Goal: Book appointment/travel/reservation

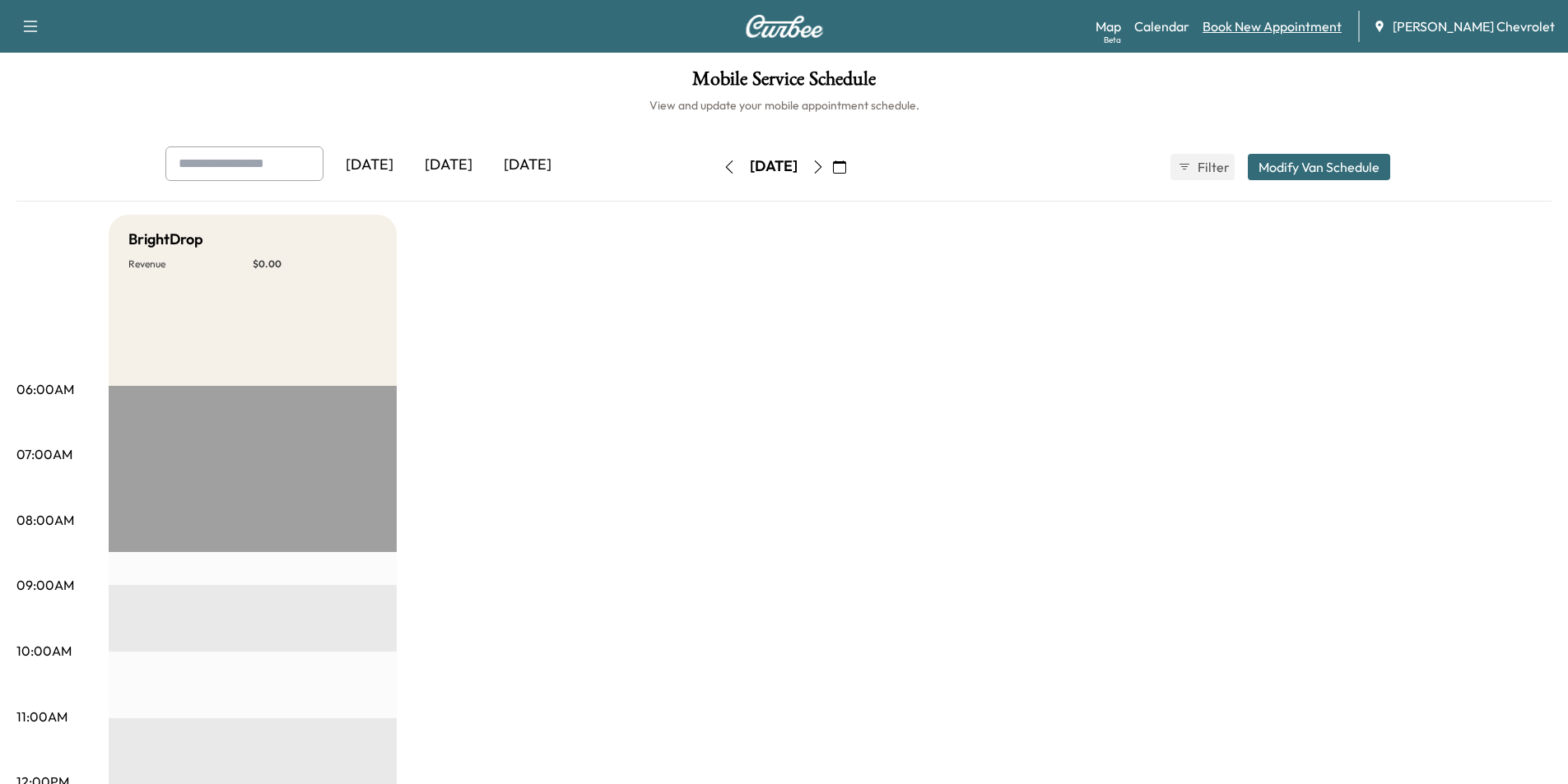
click at [1296, 25] on link "Book New Appointment" at bounding box center [1271, 26] width 139 height 20
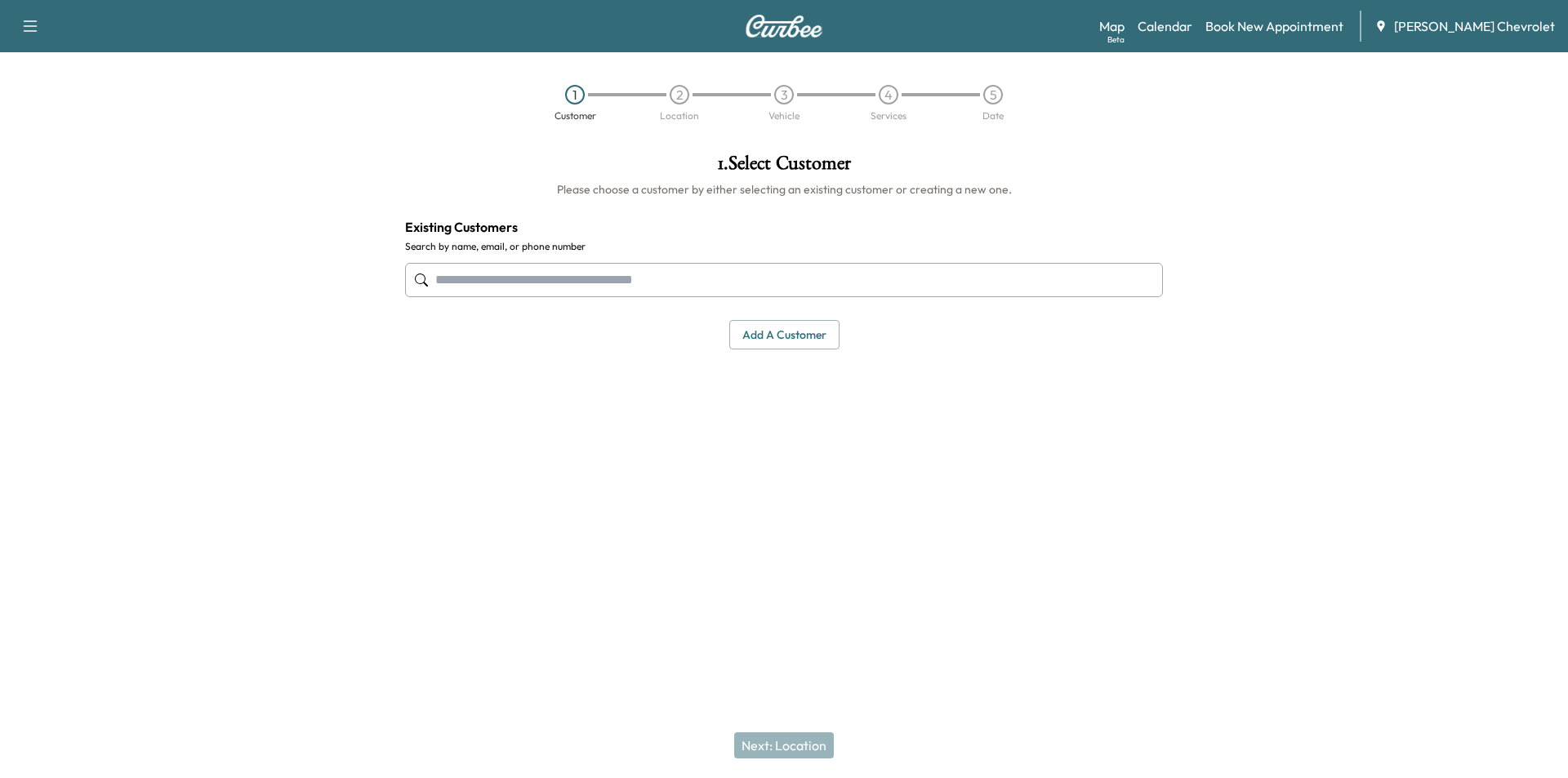
click at [623, 285] on input "text" at bounding box center [784, 281] width 758 height 34
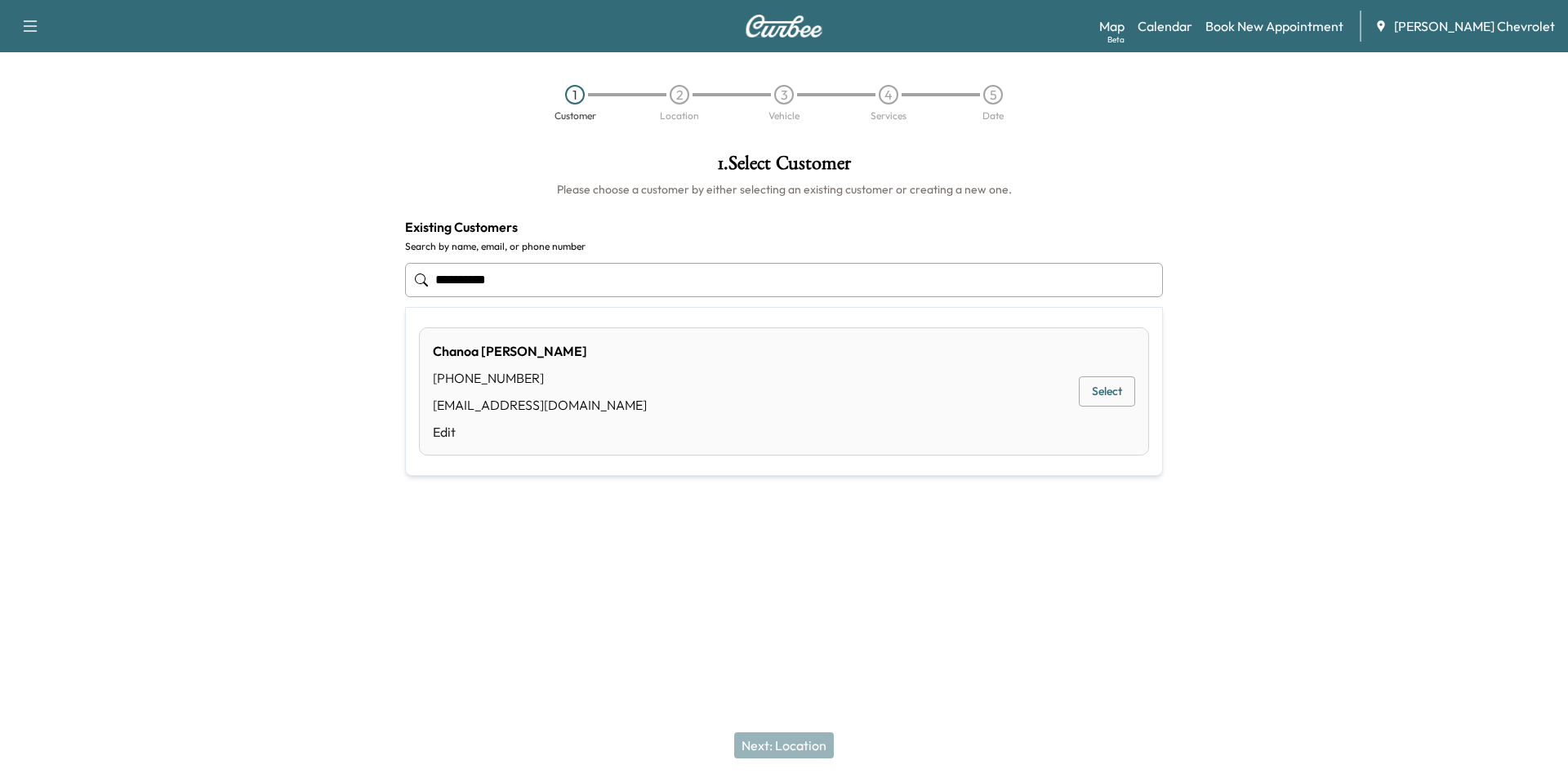
click at [1099, 392] on button "Select" at bounding box center [1107, 391] width 56 height 30
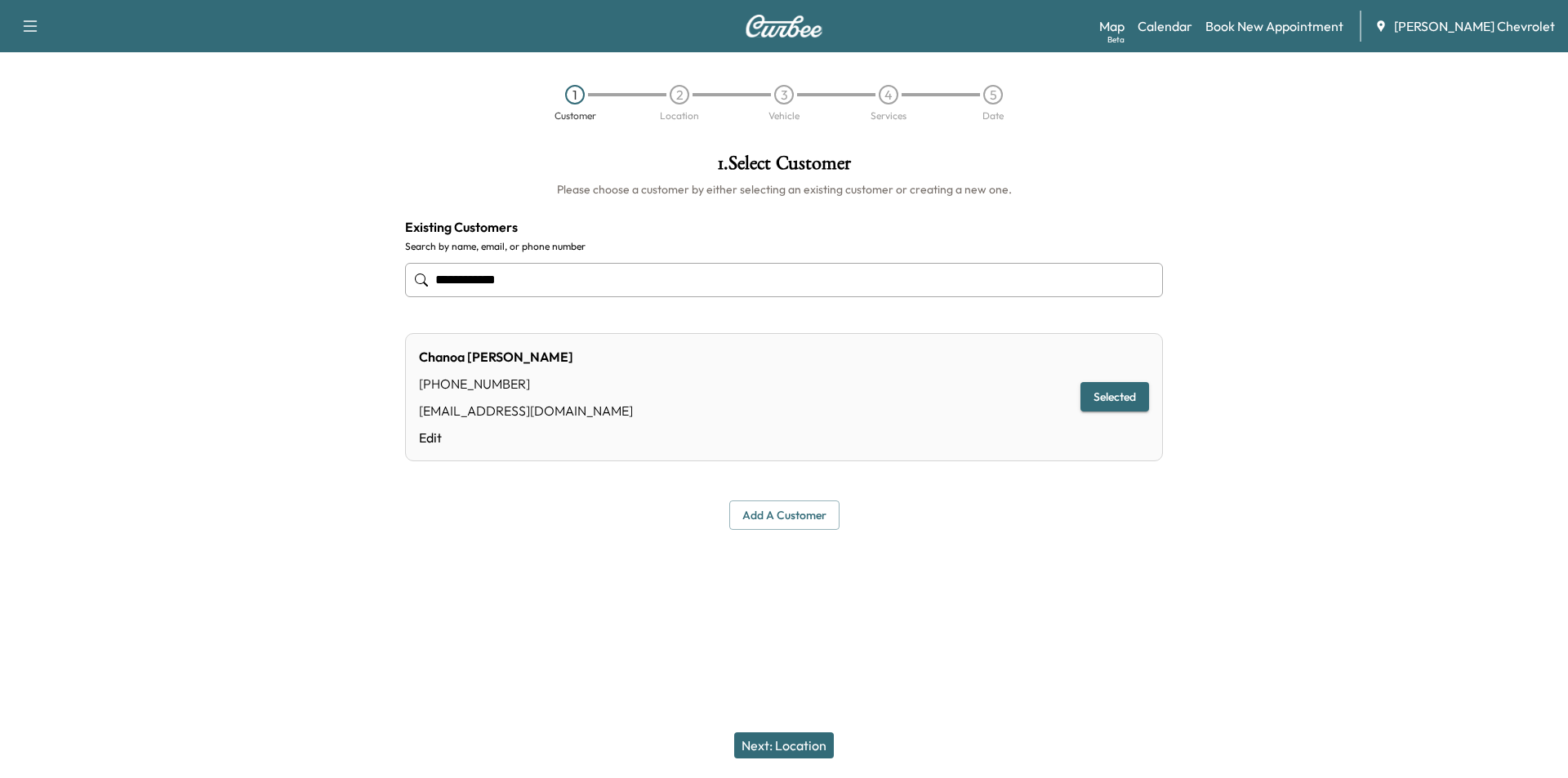
type input "**********"
click at [770, 735] on button "Next: Location" at bounding box center [784, 745] width 100 height 26
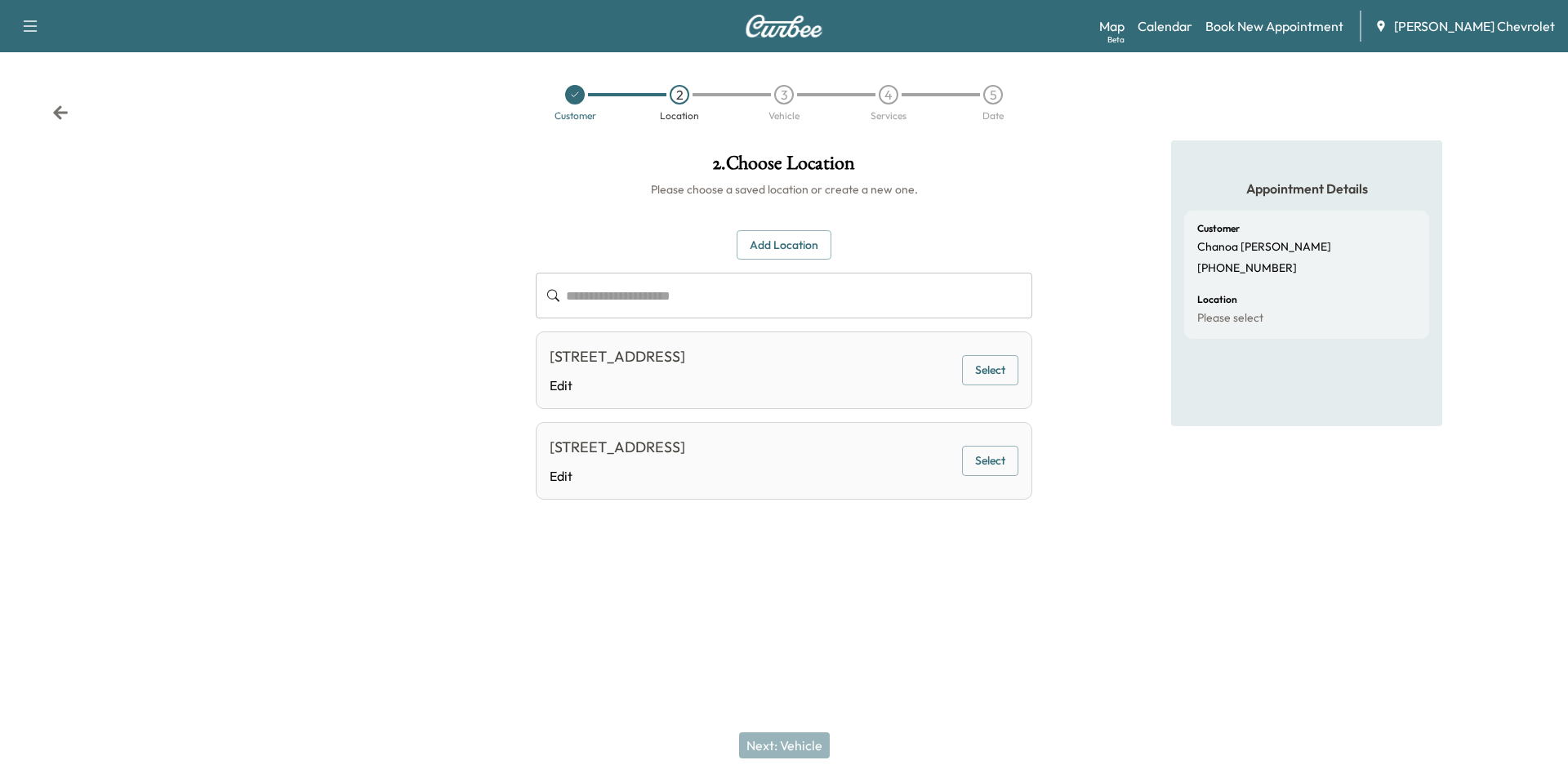
click at [801, 248] on button "Add Location" at bounding box center [784, 245] width 95 height 30
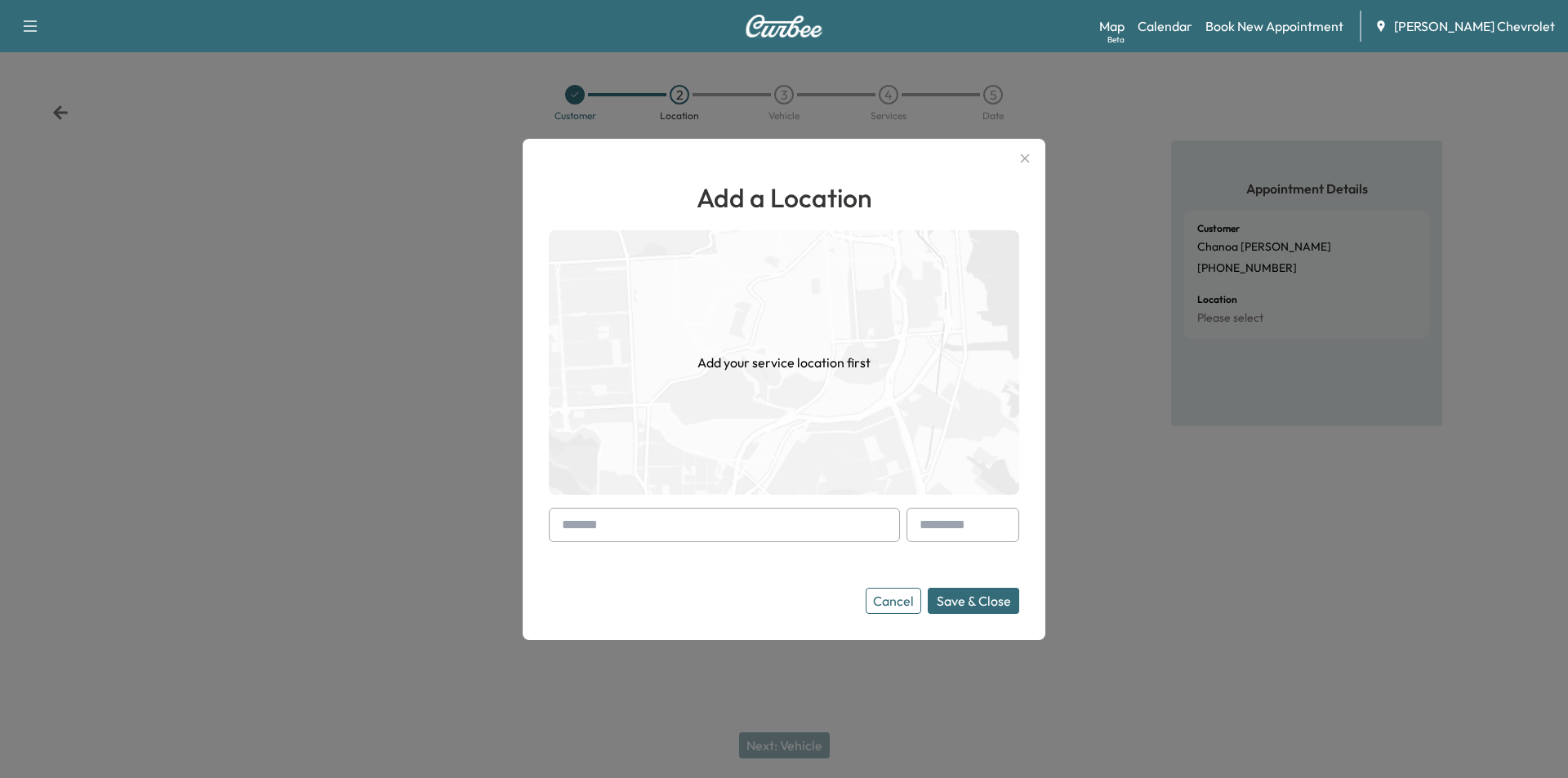
drag, startPoint x: 679, startPoint y: 533, endPoint x: 689, endPoint y: 527, distance: 11.7
click at [681, 530] on input "text" at bounding box center [725, 525] width 351 height 34
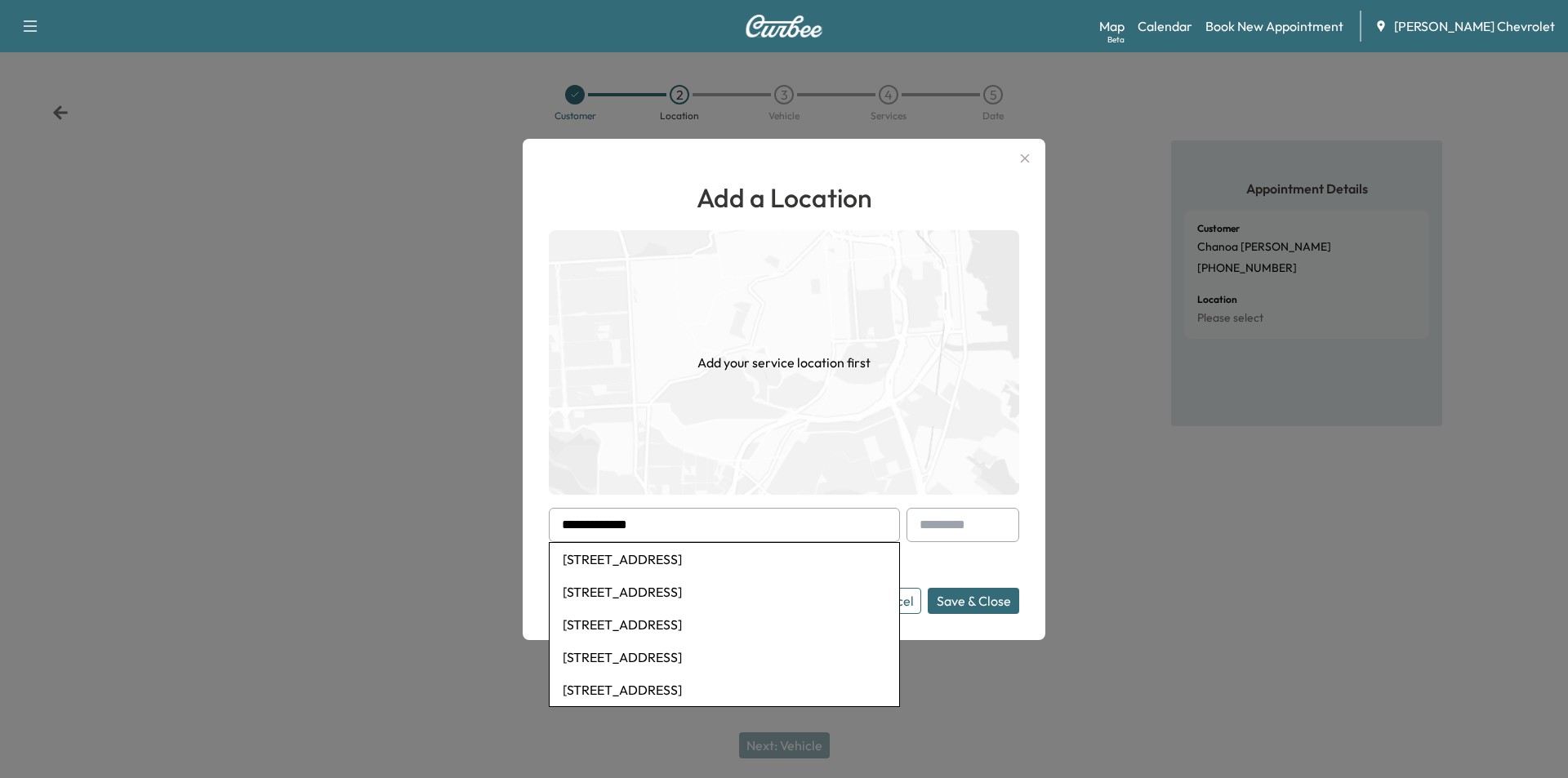
click at [685, 559] on li "[STREET_ADDRESS]" at bounding box center [725, 559] width 349 height 33
type input "**********"
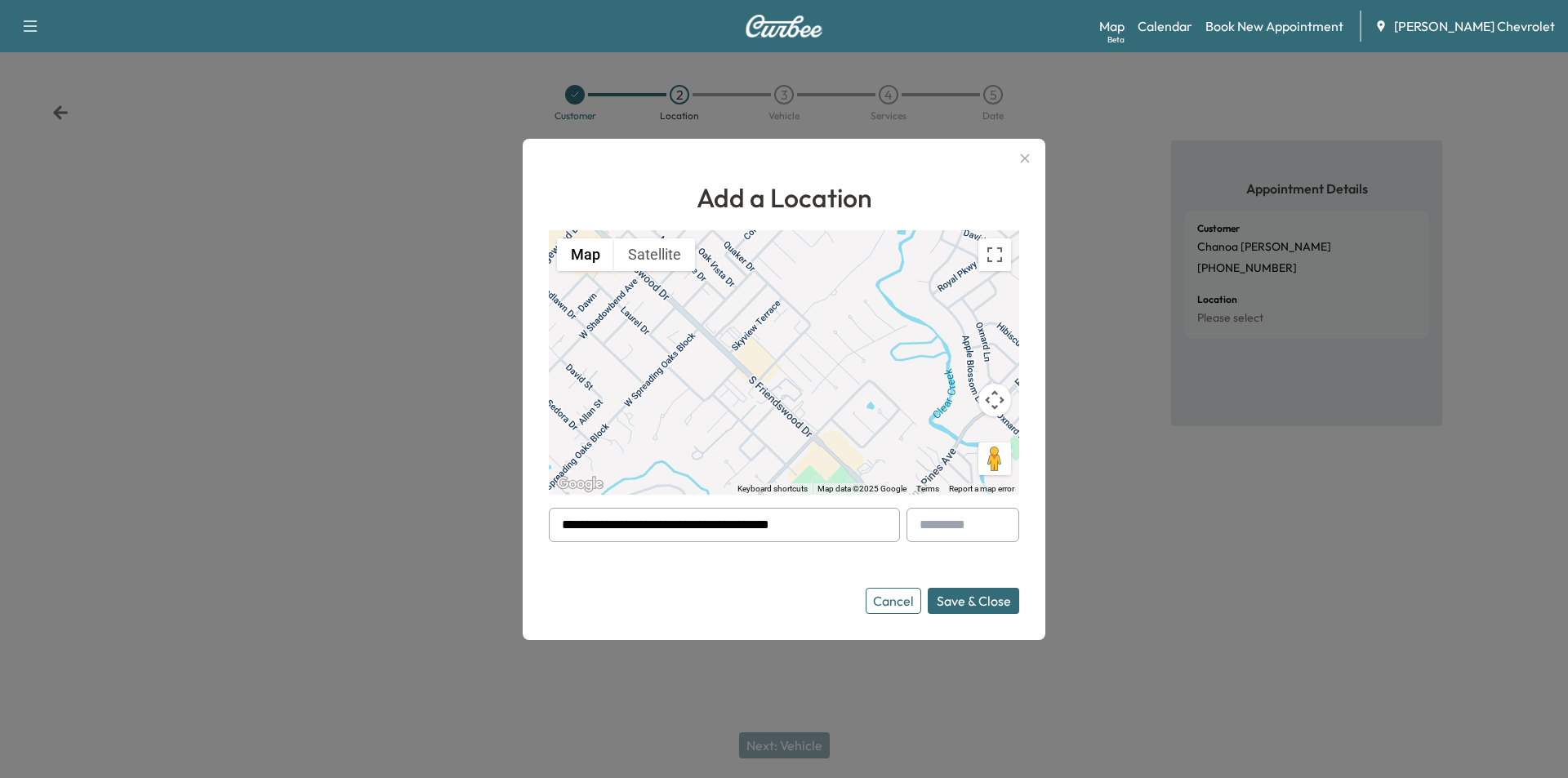
drag, startPoint x: 960, startPoint y: 521, endPoint x: 994, endPoint y: 525, distance: 34.2
click at [960, 520] on input "text" at bounding box center [962, 525] width 113 height 34
type input "********"
click at [972, 591] on button "Save & Close" at bounding box center [973, 601] width 91 height 26
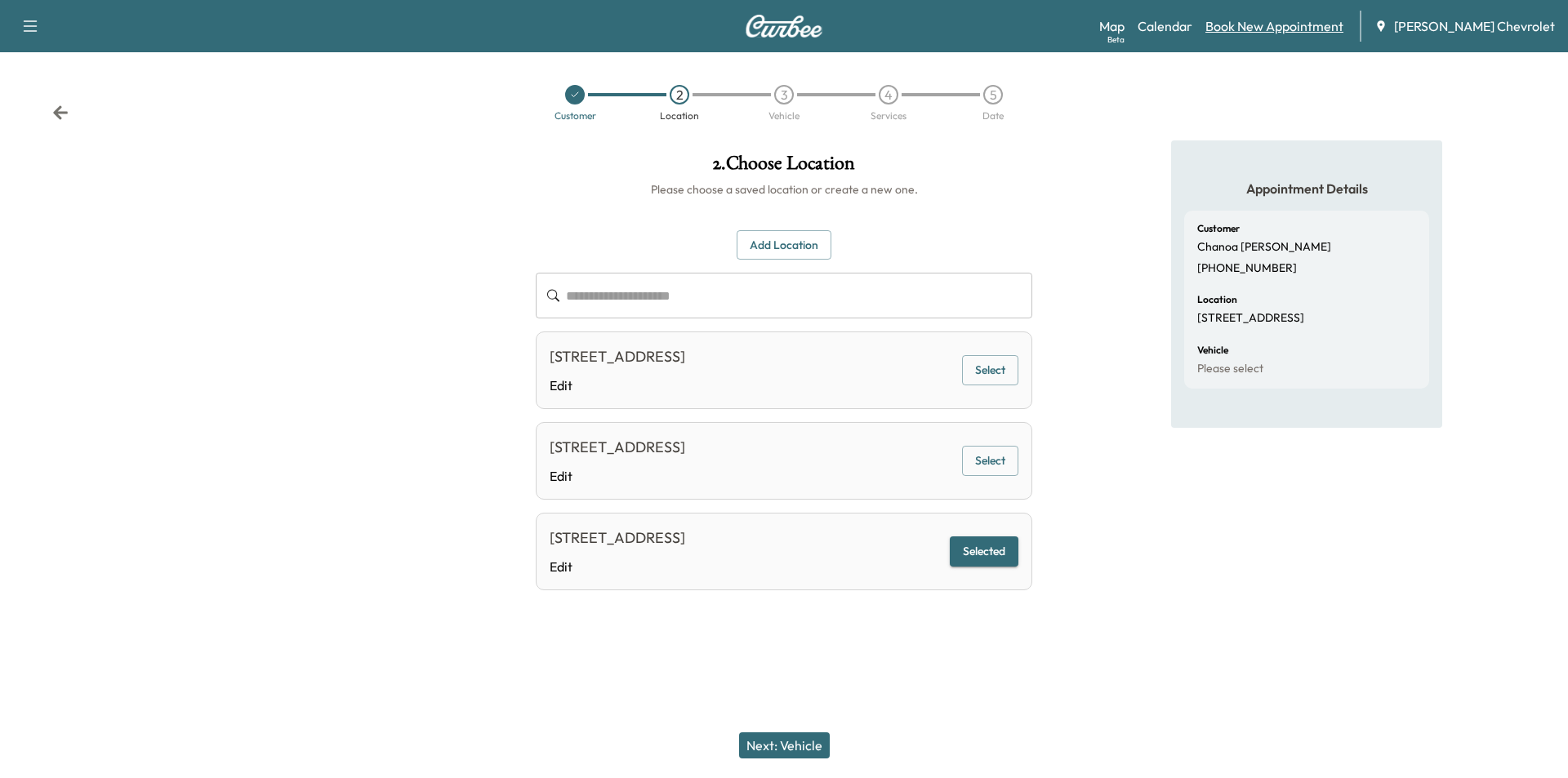
click at [1272, 28] on link "Book New Appointment" at bounding box center [1275, 26] width 138 height 20
click at [1188, 28] on link "Calendar" at bounding box center [1165, 26] width 55 height 20
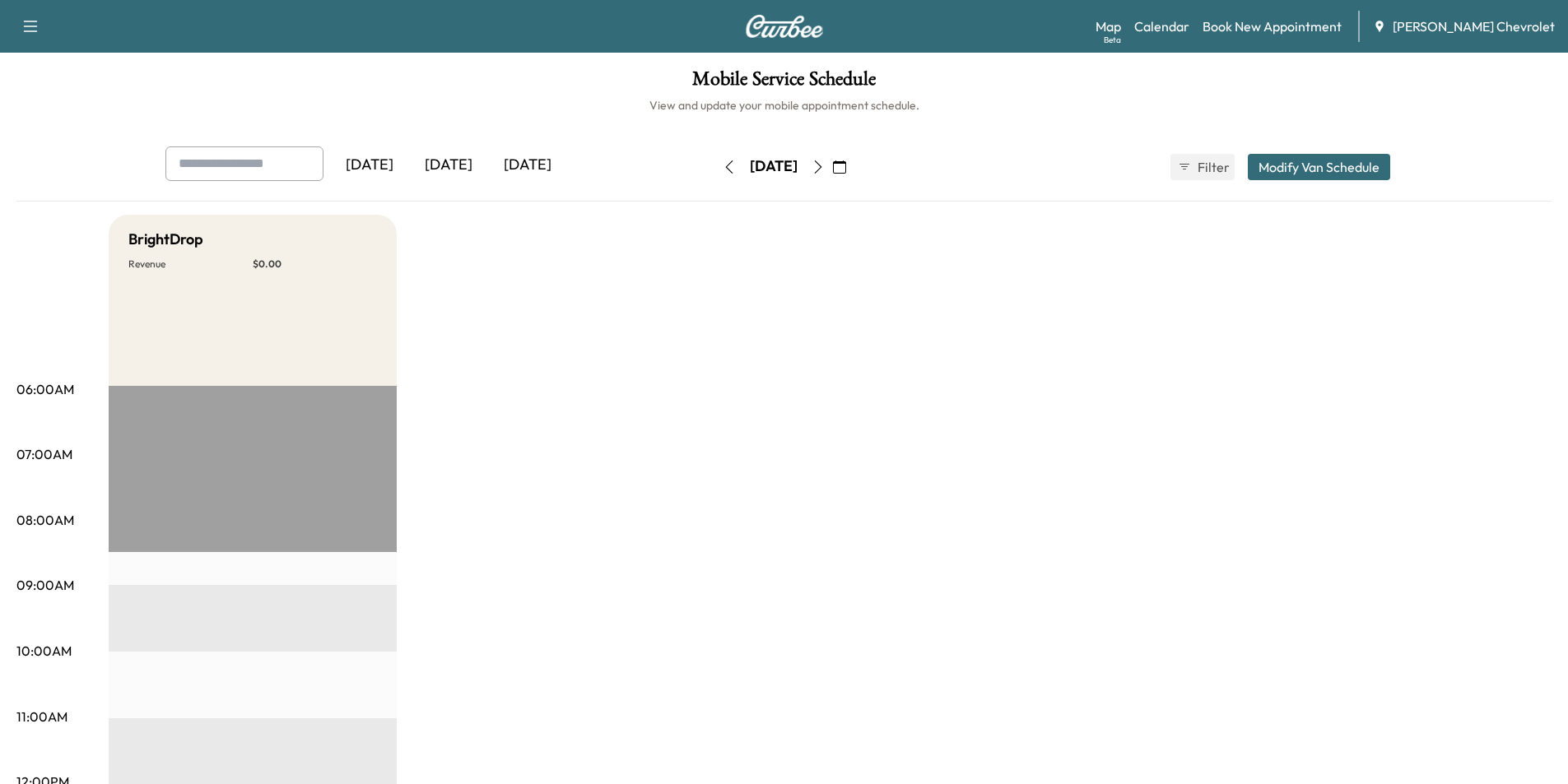
click at [385, 170] on div "[DATE]" at bounding box center [369, 166] width 79 height 38
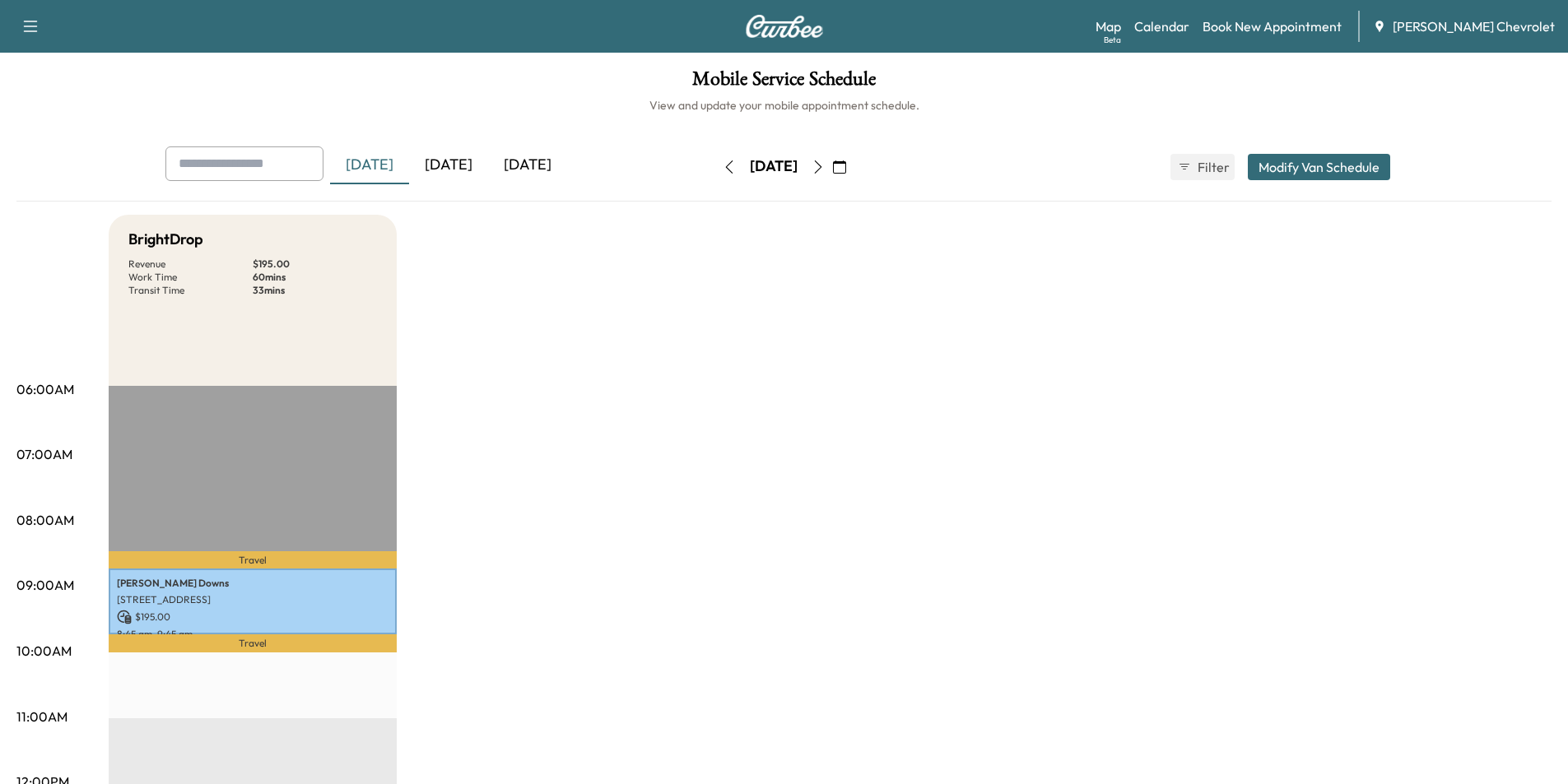
click at [543, 176] on div "[DATE]" at bounding box center [527, 166] width 79 height 38
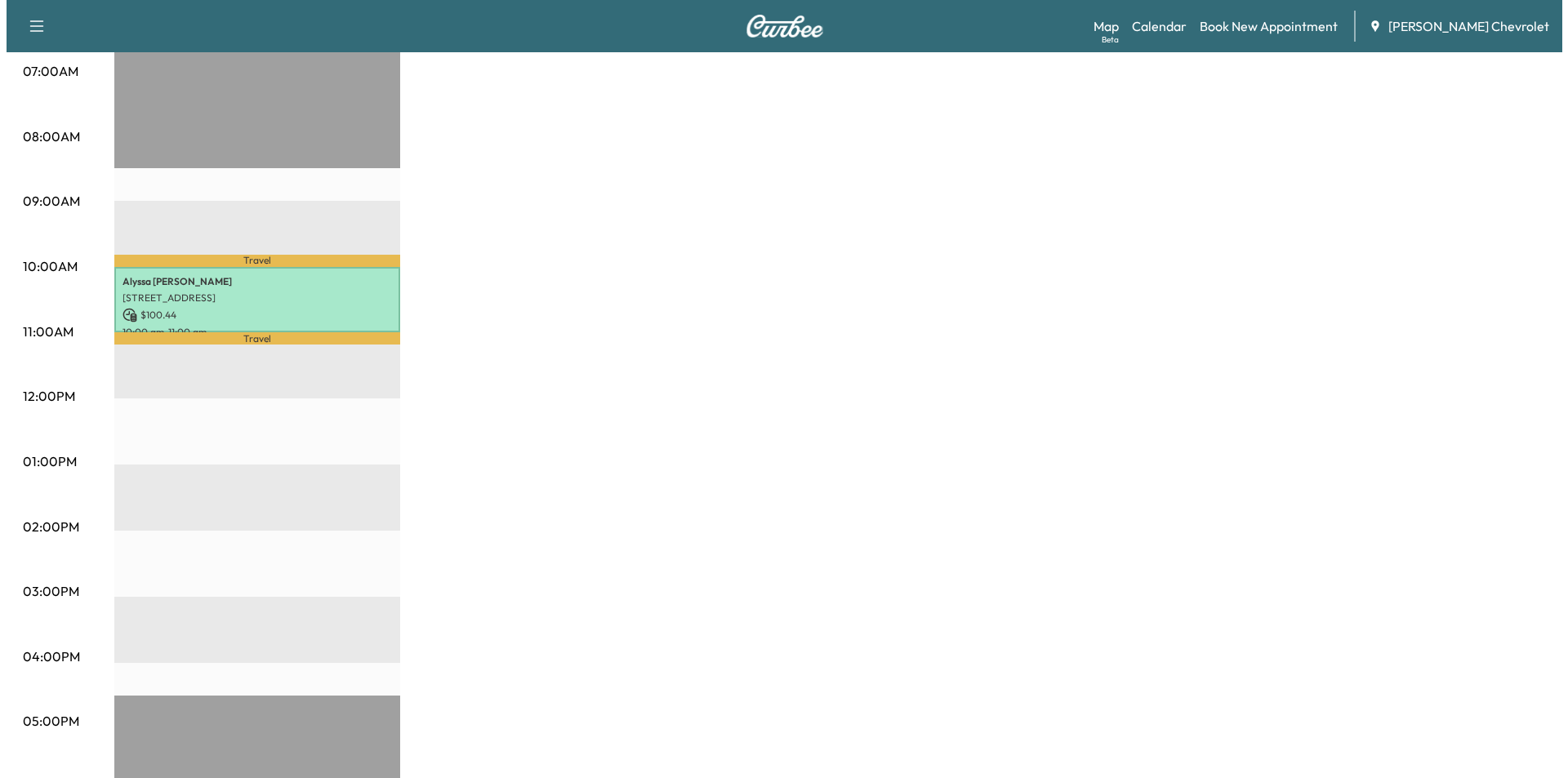
scroll to position [408, 0]
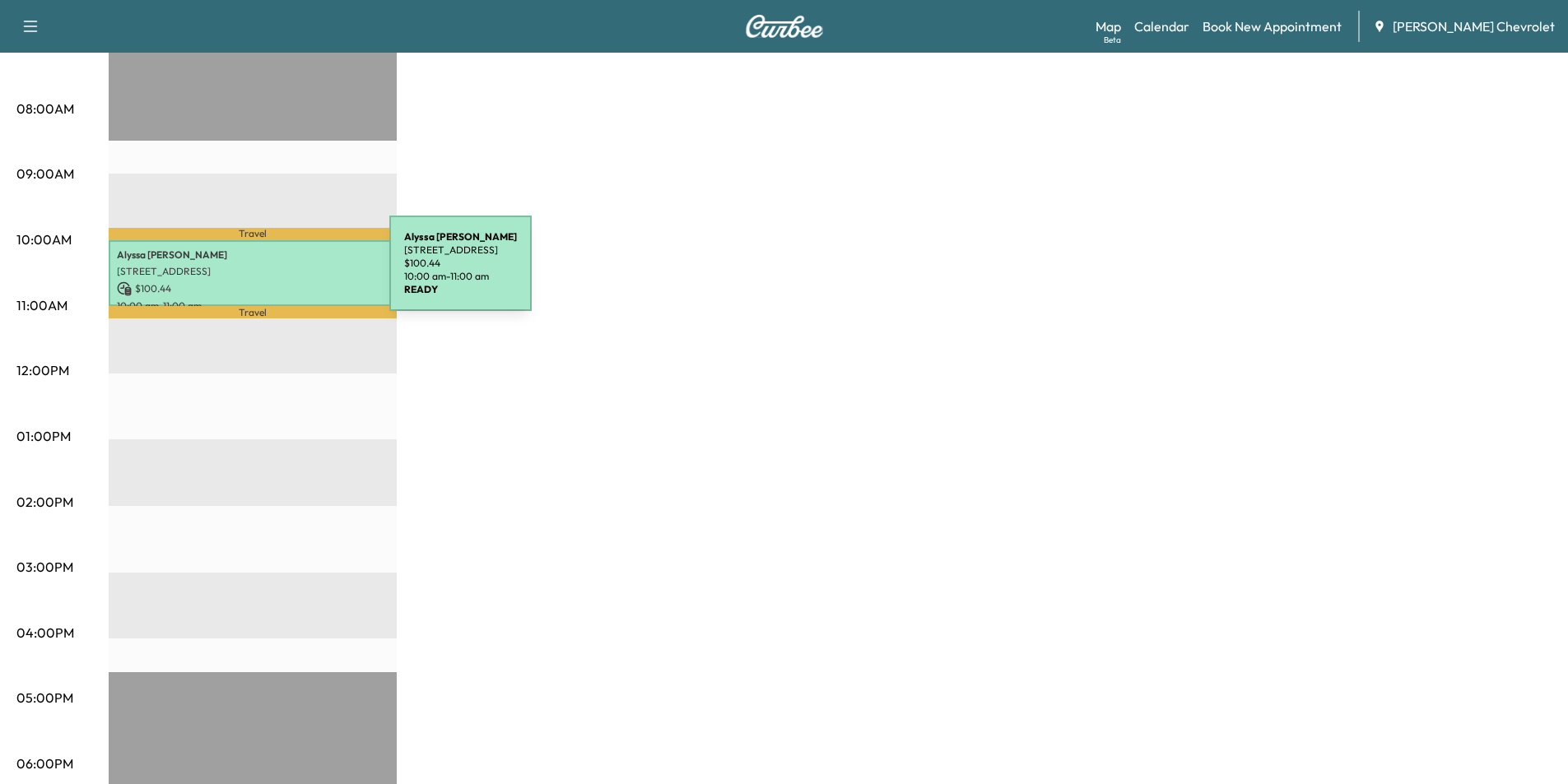
click at [265, 265] on p "[STREET_ADDRESS]" at bounding box center [252, 271] width 271 height 13
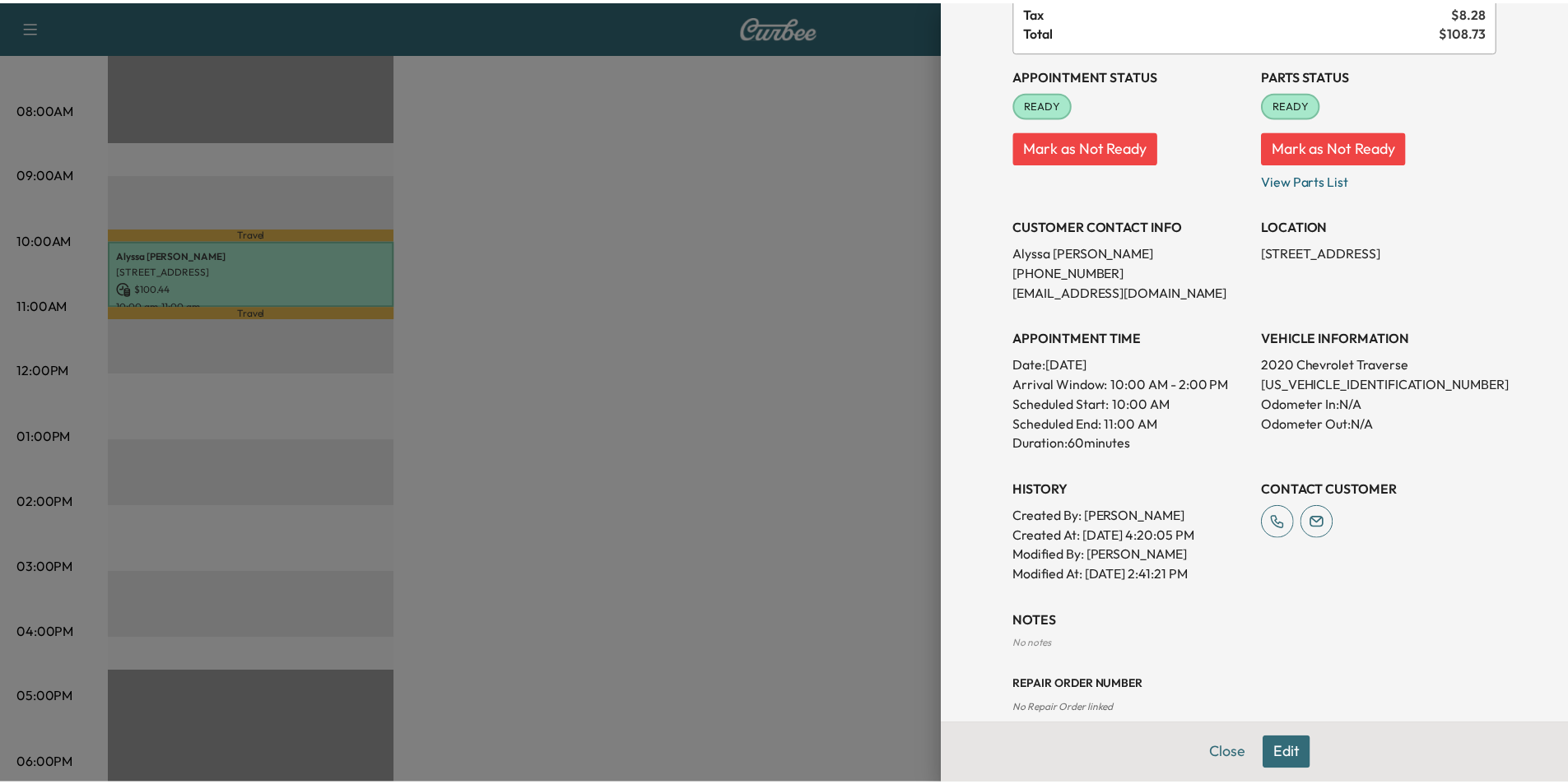
scroll to position [0, 0]
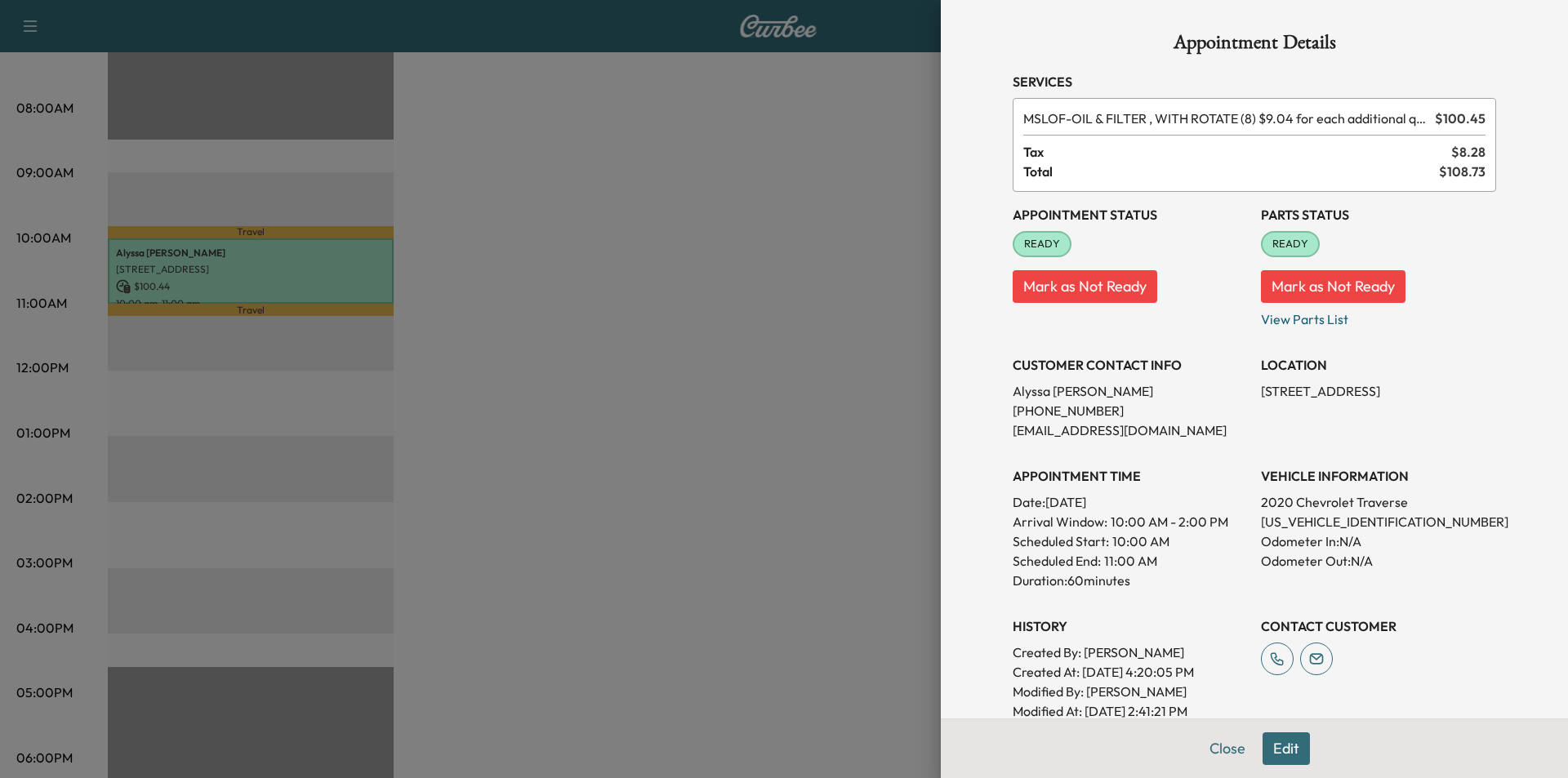
click at [655, 270] on div at bounding box center [784, 389] width 1568 height 778
